Goal: Task Accomplishment & Management: Use online tool/utility

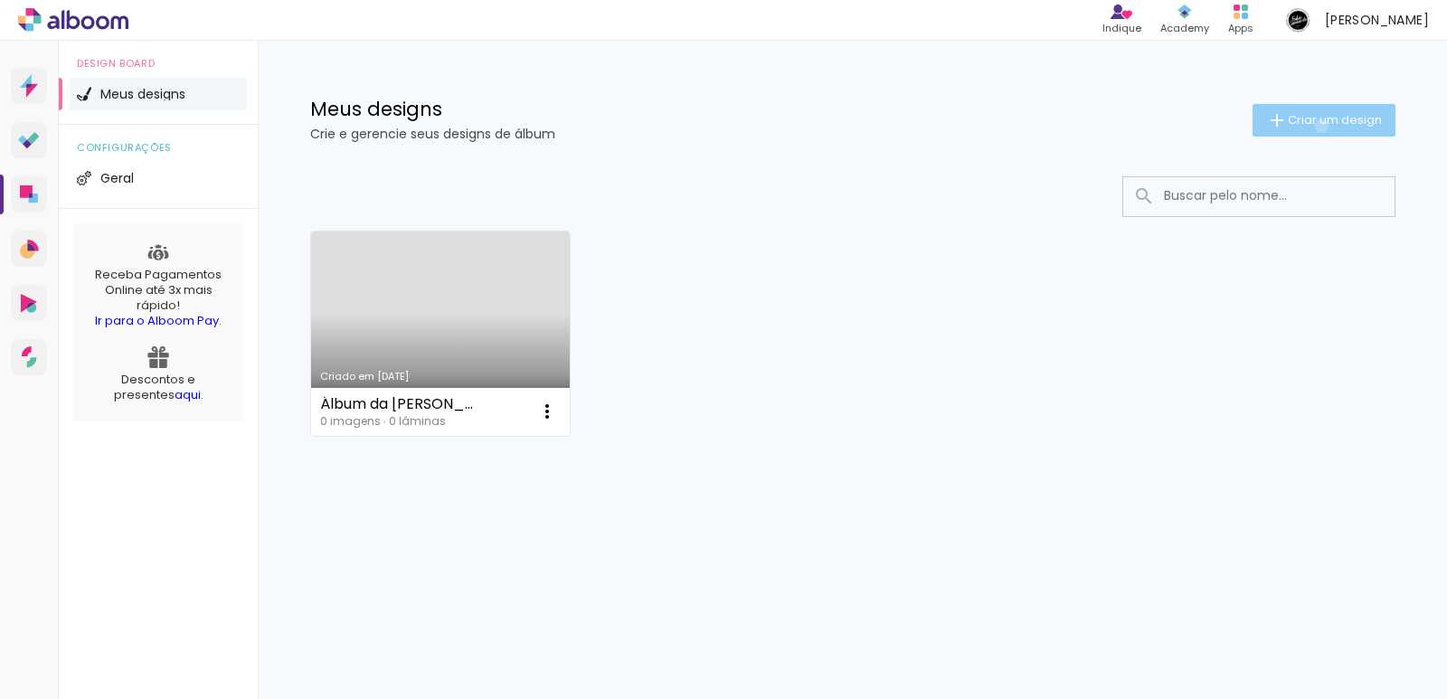
click at [1318, 126] on span "Criar um design" at bounding box center [1335, 120] width 94 height 12
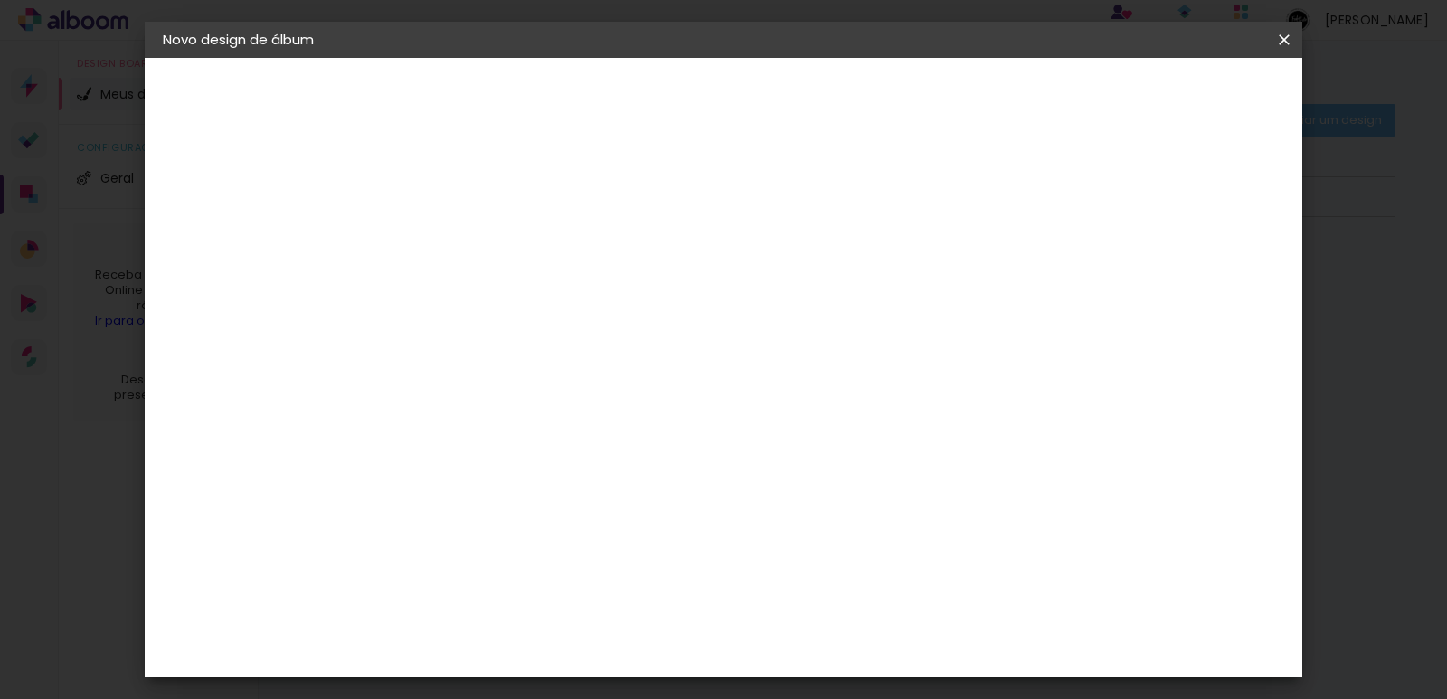
click at [459, 250] on input at bounding box center [459, 243] width 0 height 28
type input "Álbum"
type paper-input "Álbum"
click at [0, 0] on slot "Avançar" at bounding box center [0, 0] width 0 height 0
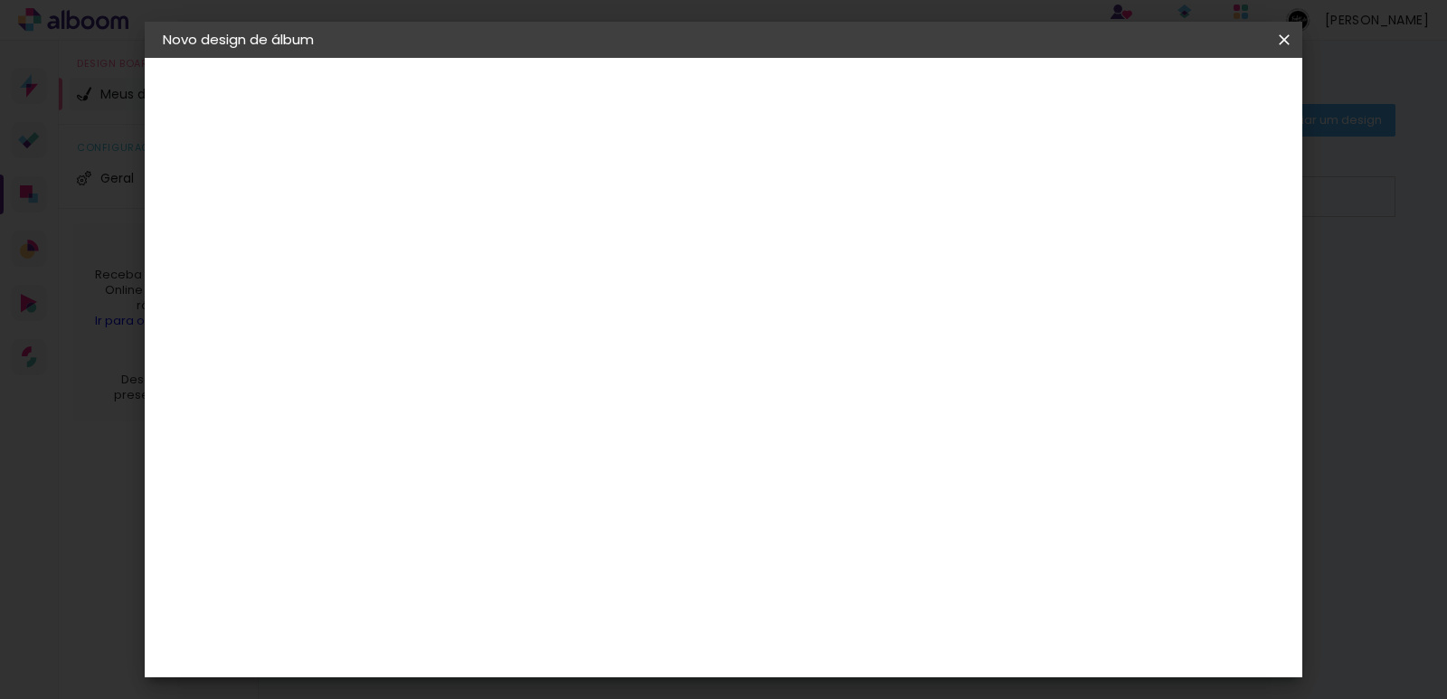
click at [477, 666] on div "Digipix Pro" at bounding box center [469, 680] width 45 height 29
click at [0, 0] on slot "Avançar" at bounding box center [0, 0] width 0 height 0
click at [529, 301] on input "text" at bounding box center [494, 315] width 71 height 28
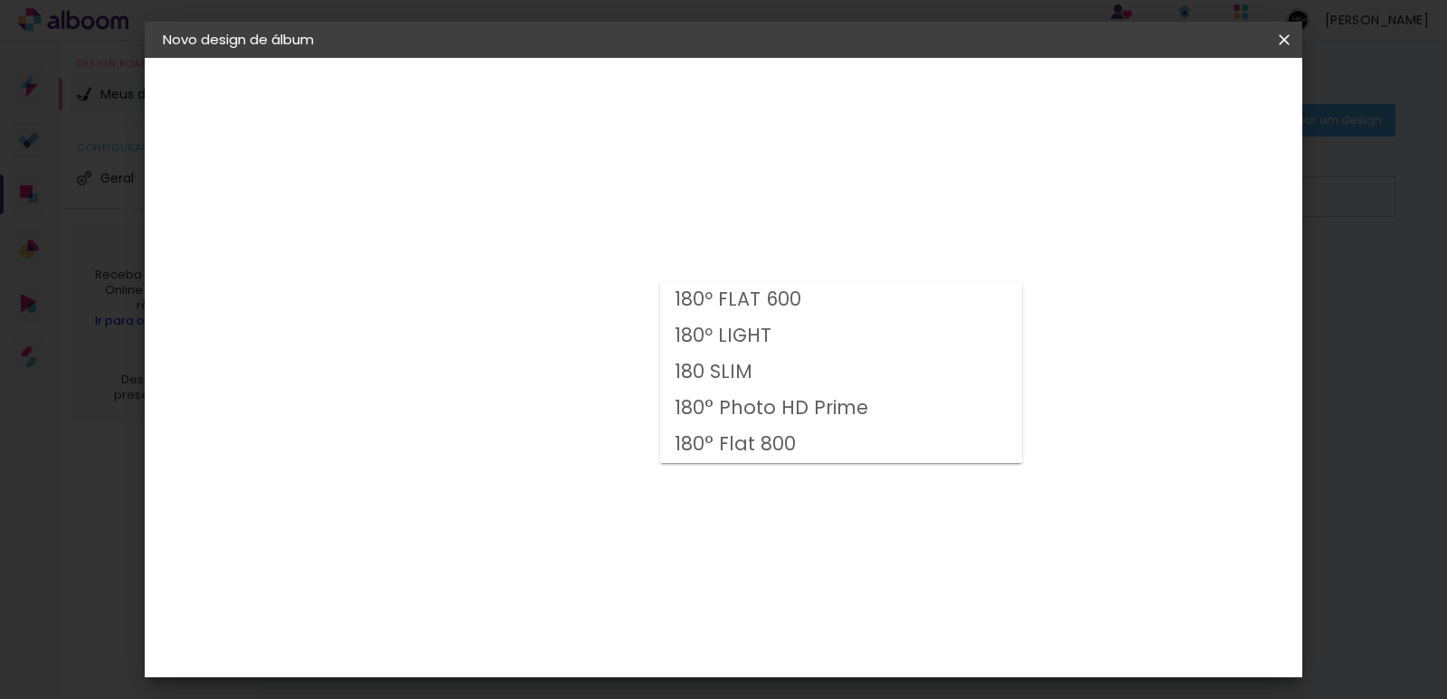
click at [0, 0] on slot "180 SLIM" at bounding box center [0, 0] width 0 height 0
type input "180 SLIM"
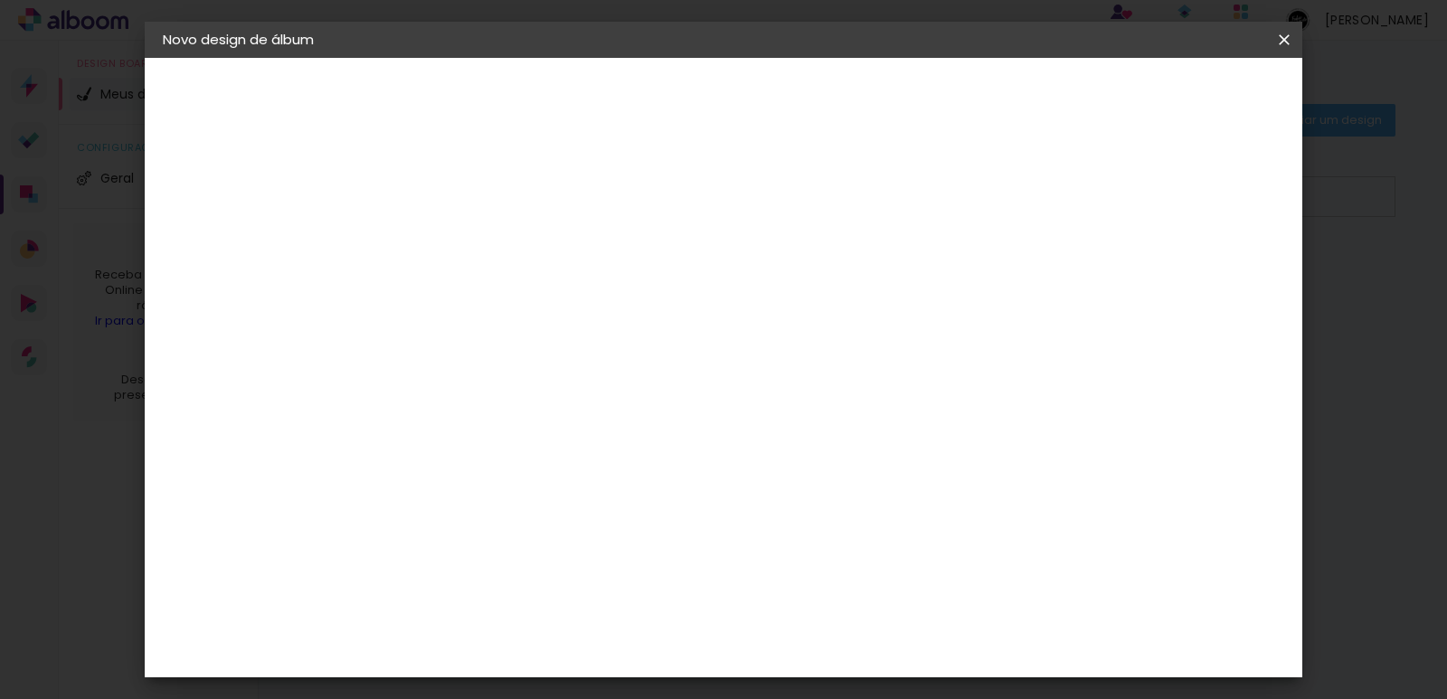
scroll to position [90, 0]
click at [581, 626] on span "25.0 × 25.0" at bounding box center [538, 650] width 84 height 48
click at [0, 0] on slot "Avançar" at bounding box center [0, 0] width 0 height 0
click at [1025, 100] on span "Iniciar design" at bounding box center [983, 96] width 82 height 13
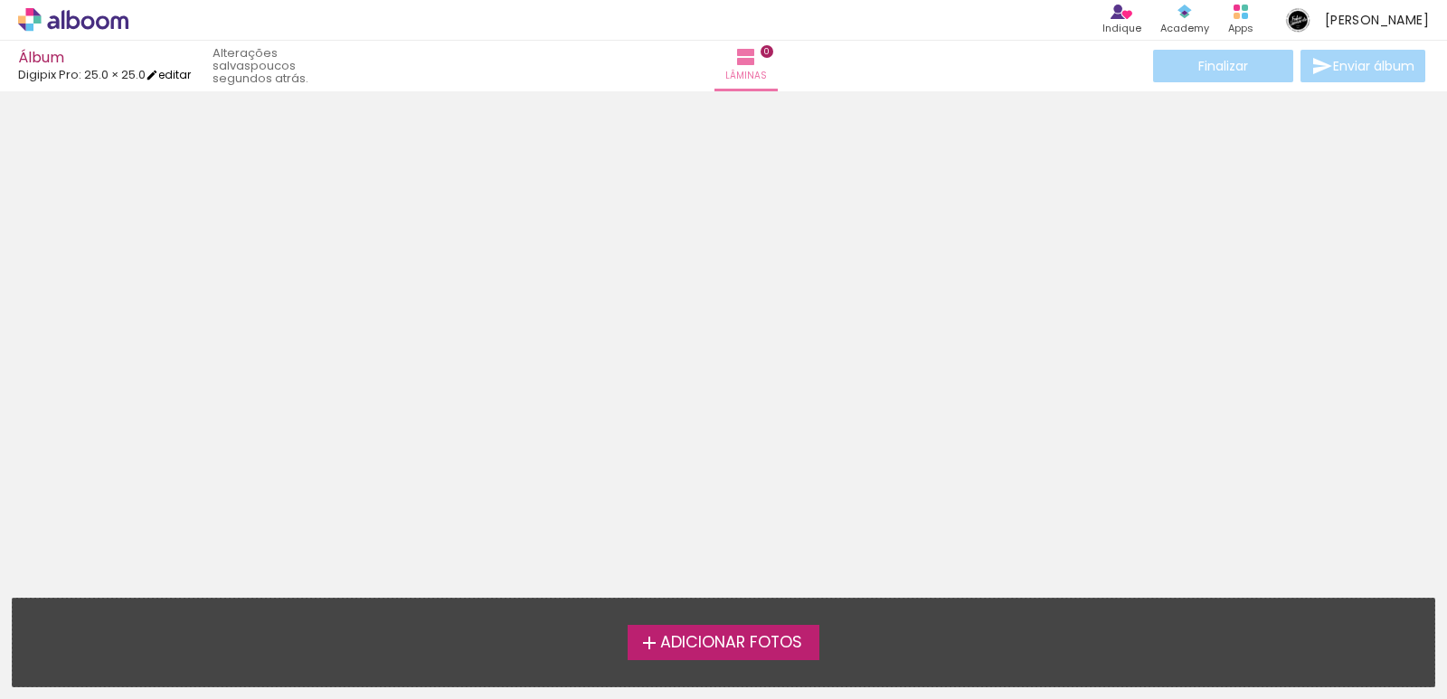
click at [177, 73] on link "editar" at bounding box center [168, 74] width 45 height 15
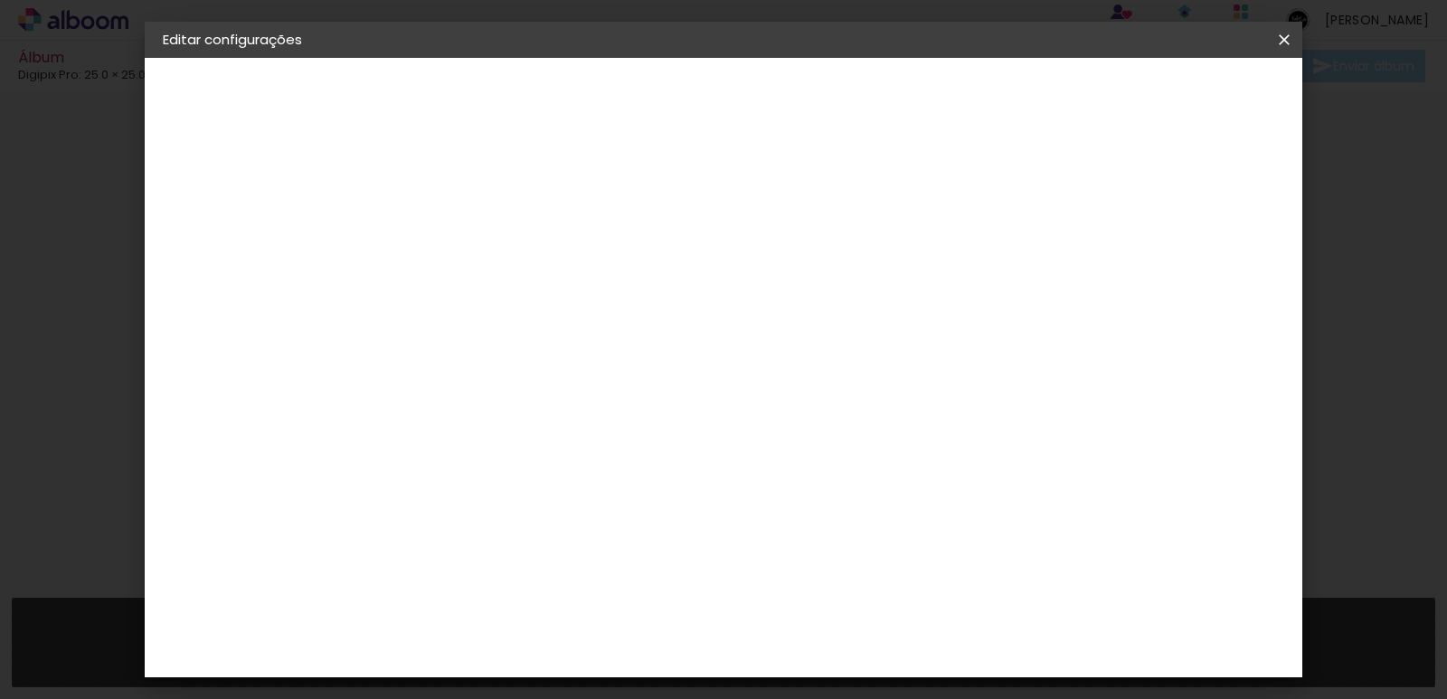
click at [237, 223] on div "Digipix Pro" at bounding box center [221, 223] width 40 height 25
click at [492, 394] on div "Digipix Pro" at bounding box center [469, 408] width 45 height 29
click at [0, 0] on slot "Avançar" at bounding box center [0, 0] width 0 height 0
click at [529, 301] on input "text" at bounding box center [494, 315] width 71 height 28
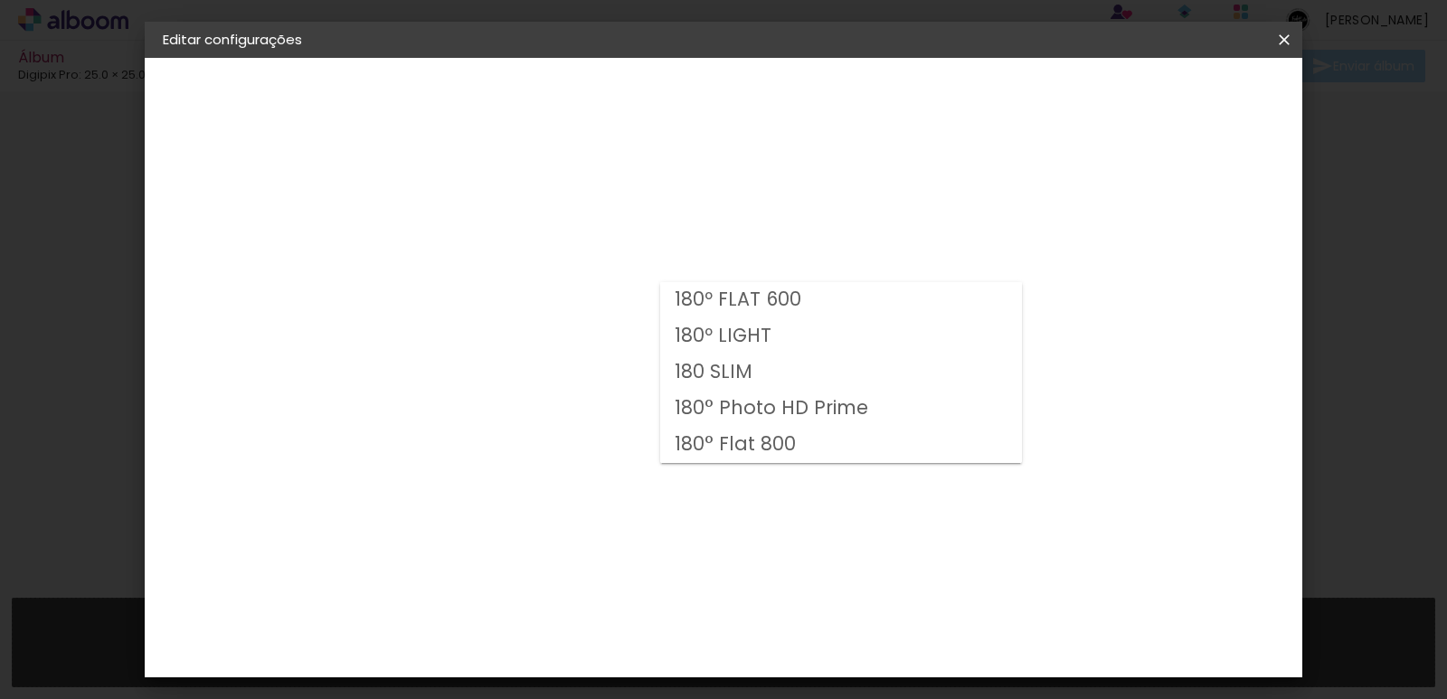
click at [0, 0] on slot "180° Photo HD Prime" at bounding box center [0, 0] width 0 height 0
type input "180° Photo HD Prime"
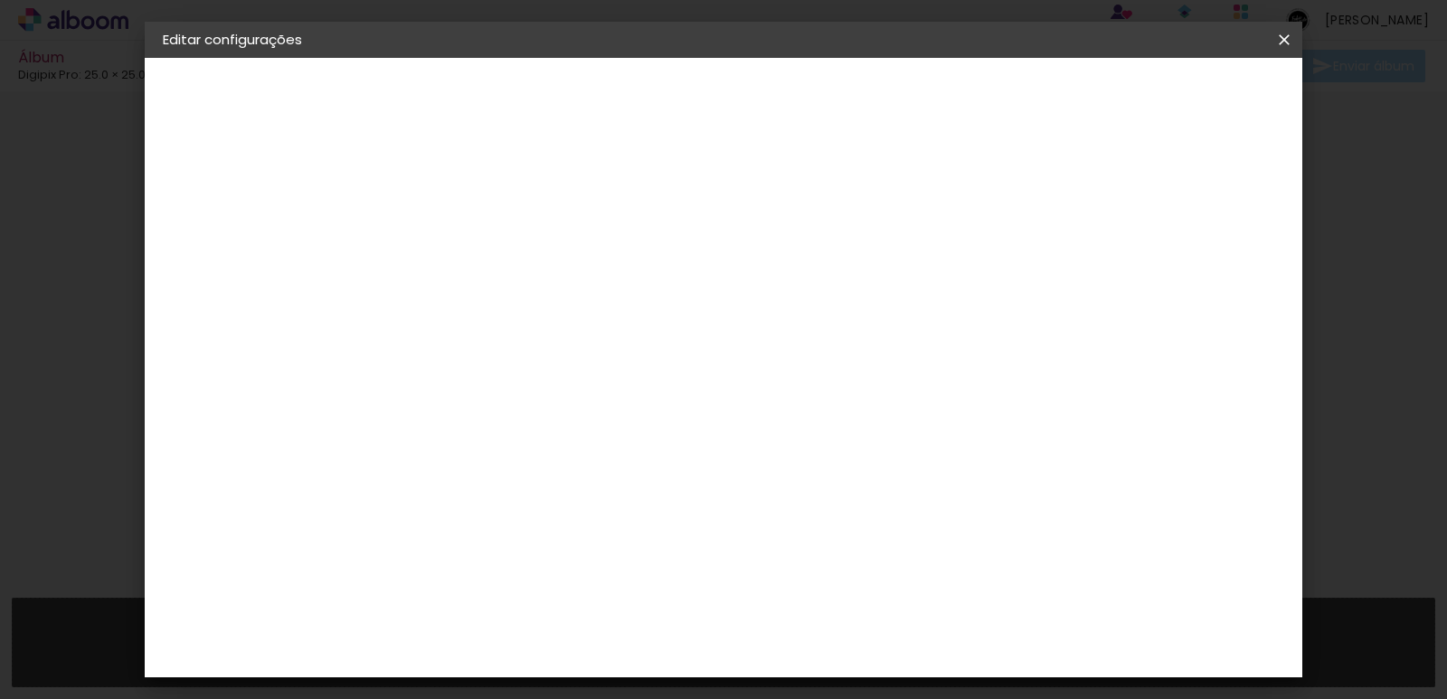
scroll to position [114, 0]
click at [581, 459] on span "25.0 × 25.0" at bounding box center [538, 483] width 84 height 48
click at [0, 0] on slot "Avançar" at bounding box center [0, 0] width 0 height 0
click at [1025, 102] on span "Salvar configurações" at bounding box center [958, 96] width 134 height 13
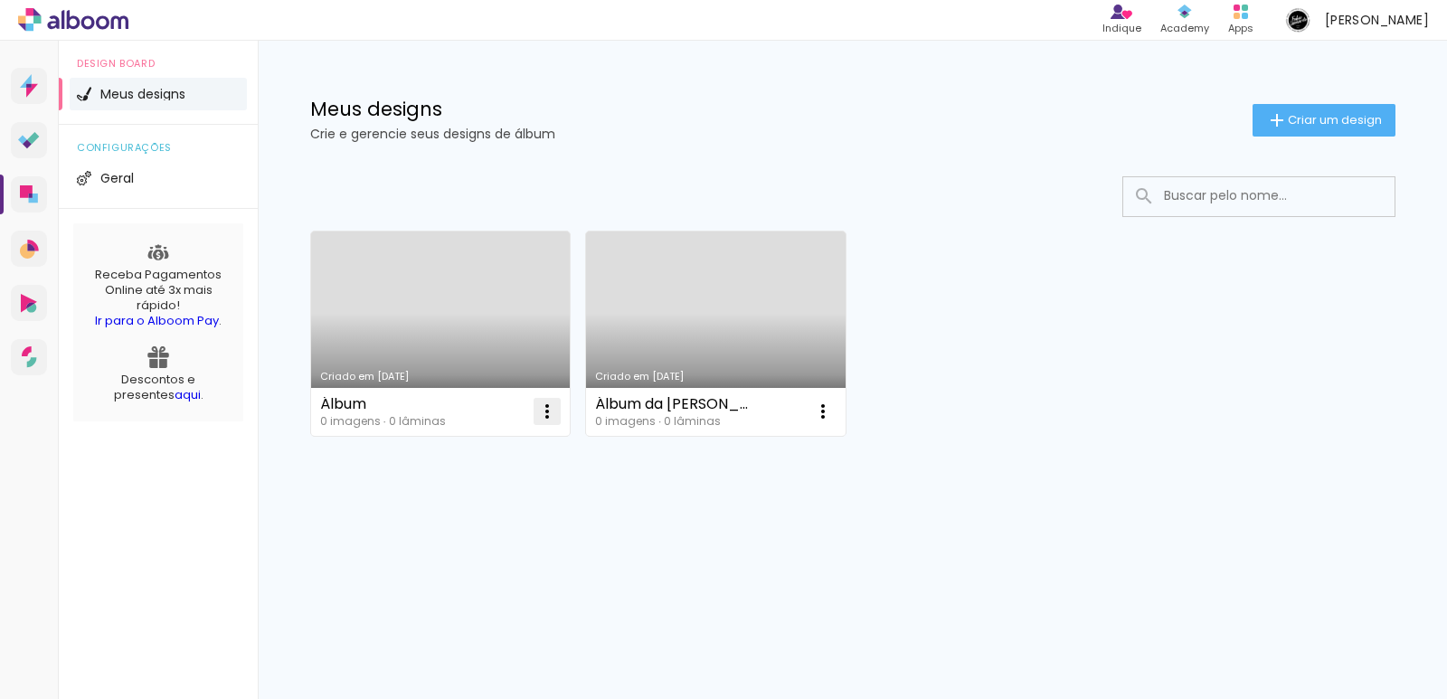
click at [546, 411] on iron-icon at bounding box center [547, 412] width 22 height 22
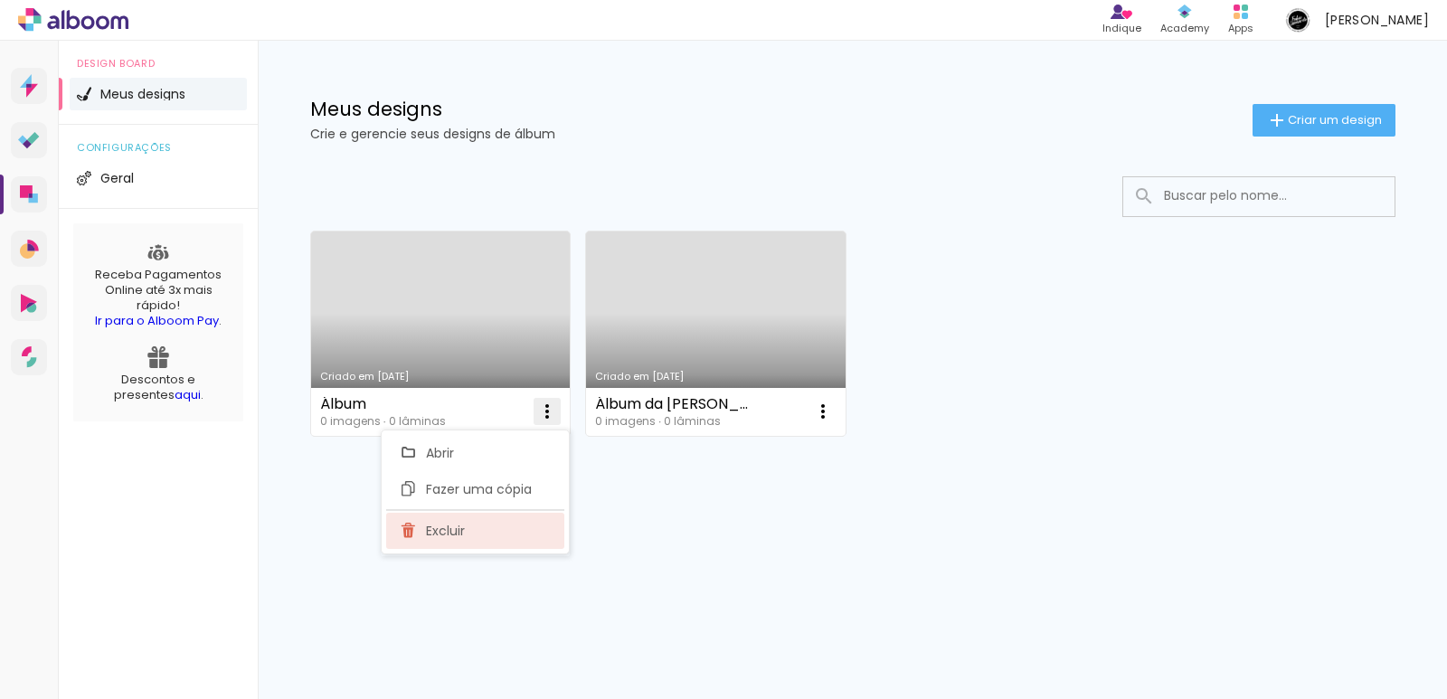
click at [435, 534] on span "Excluir" at bounding box center [445, 531] width 39 height 13
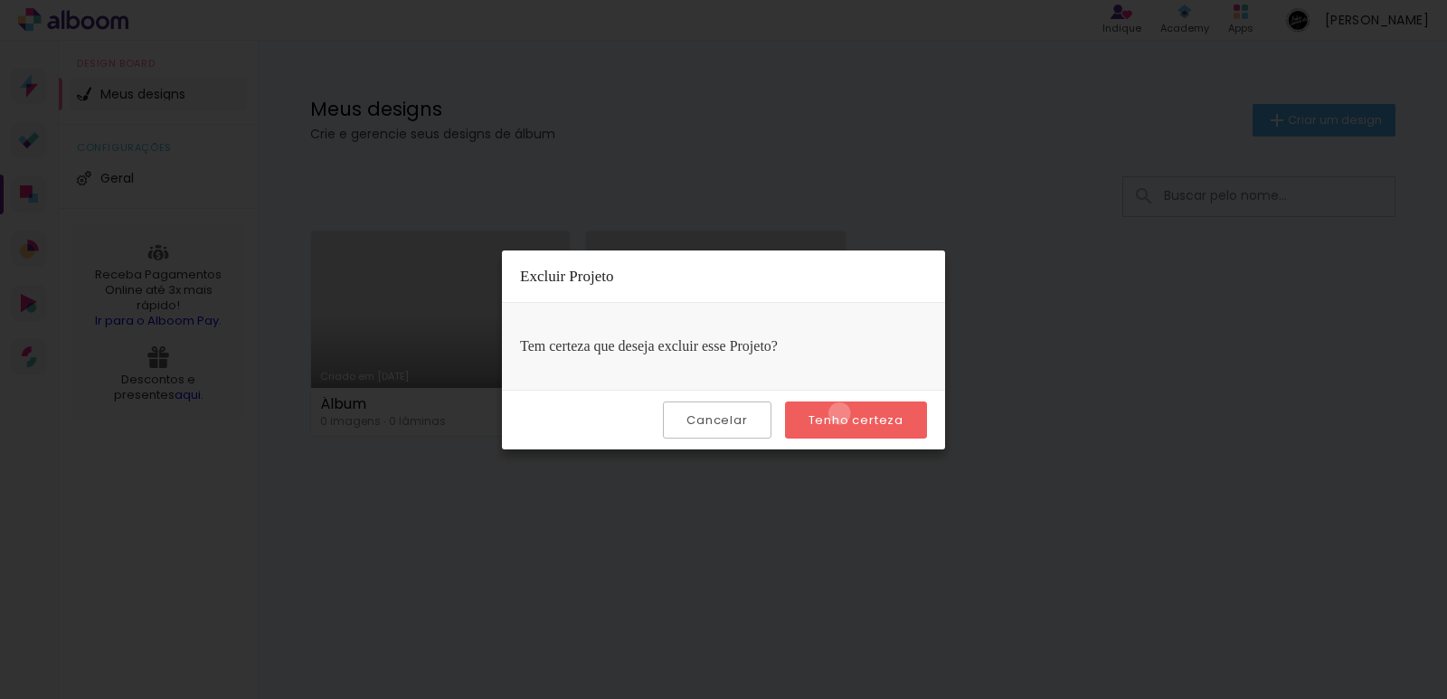
click at [0, 0] on slot "Tenho certeza" at bounding box center [0, 0] width 0 height 0
